Goal: Task Accomplishment & Management: Complete application form

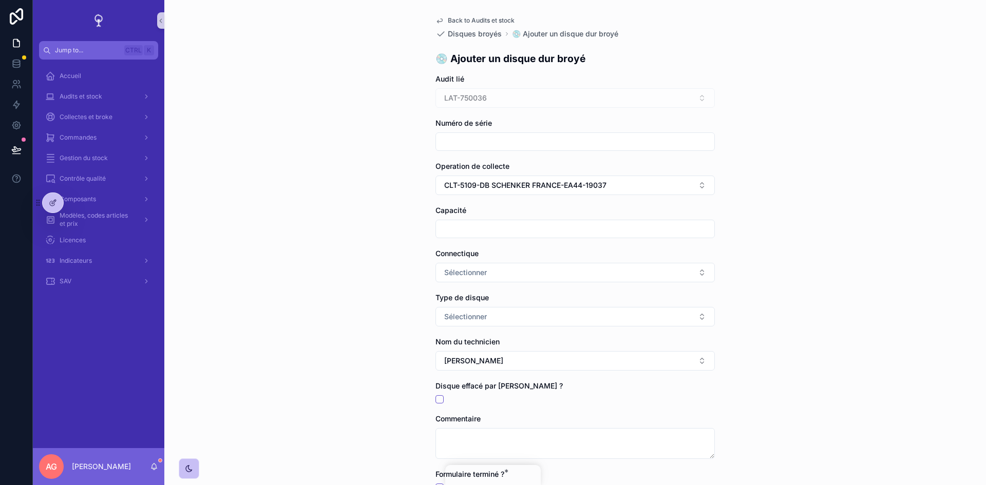
click at [526, 148] on input "scrollable content" at bounding box center [575, 142] width 278 height 14
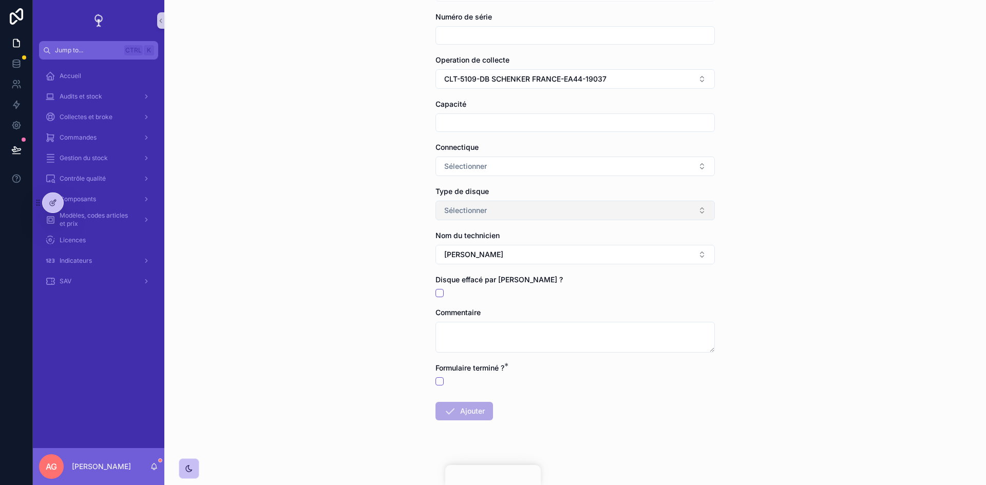
scroll to position [107, 0]
